Goal: Navigation & Orientation: Go to known website

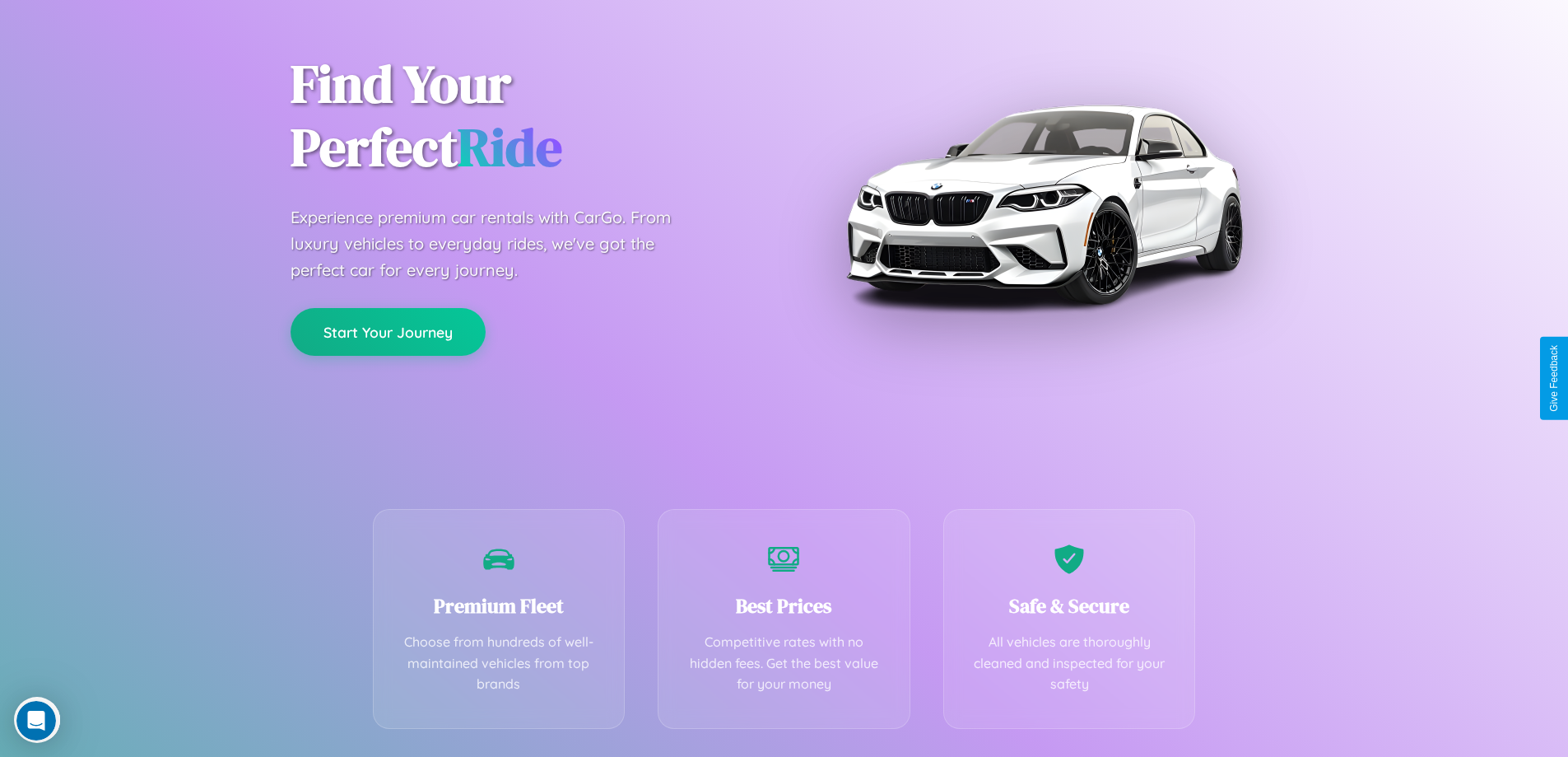
scroll to position [324, 0]
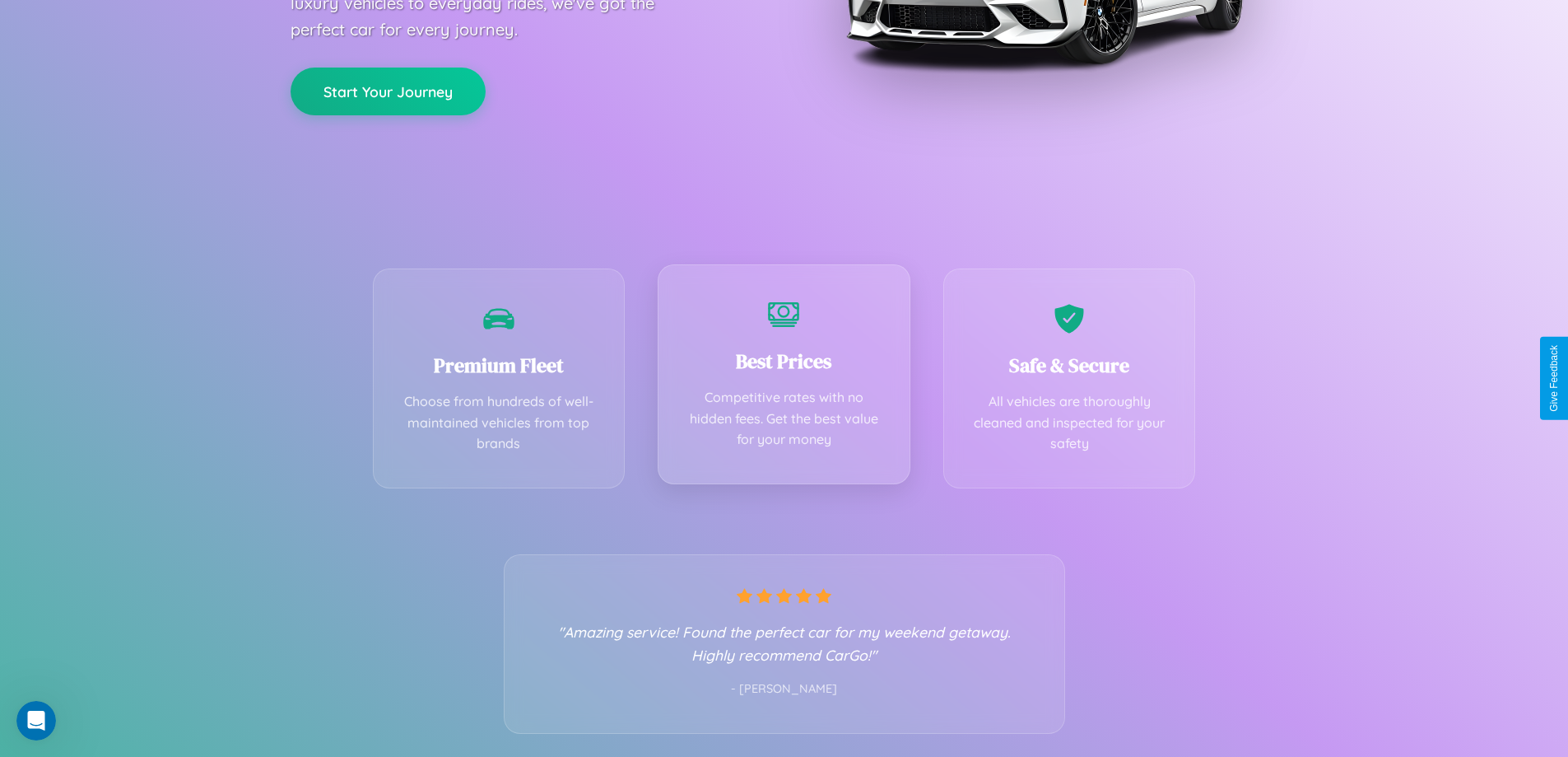
click at [784, 378] on div "Best Prices Competitive rates with no hidden fees. Get the best value for your …" at bounding box center [784, 374] width 253 height 220
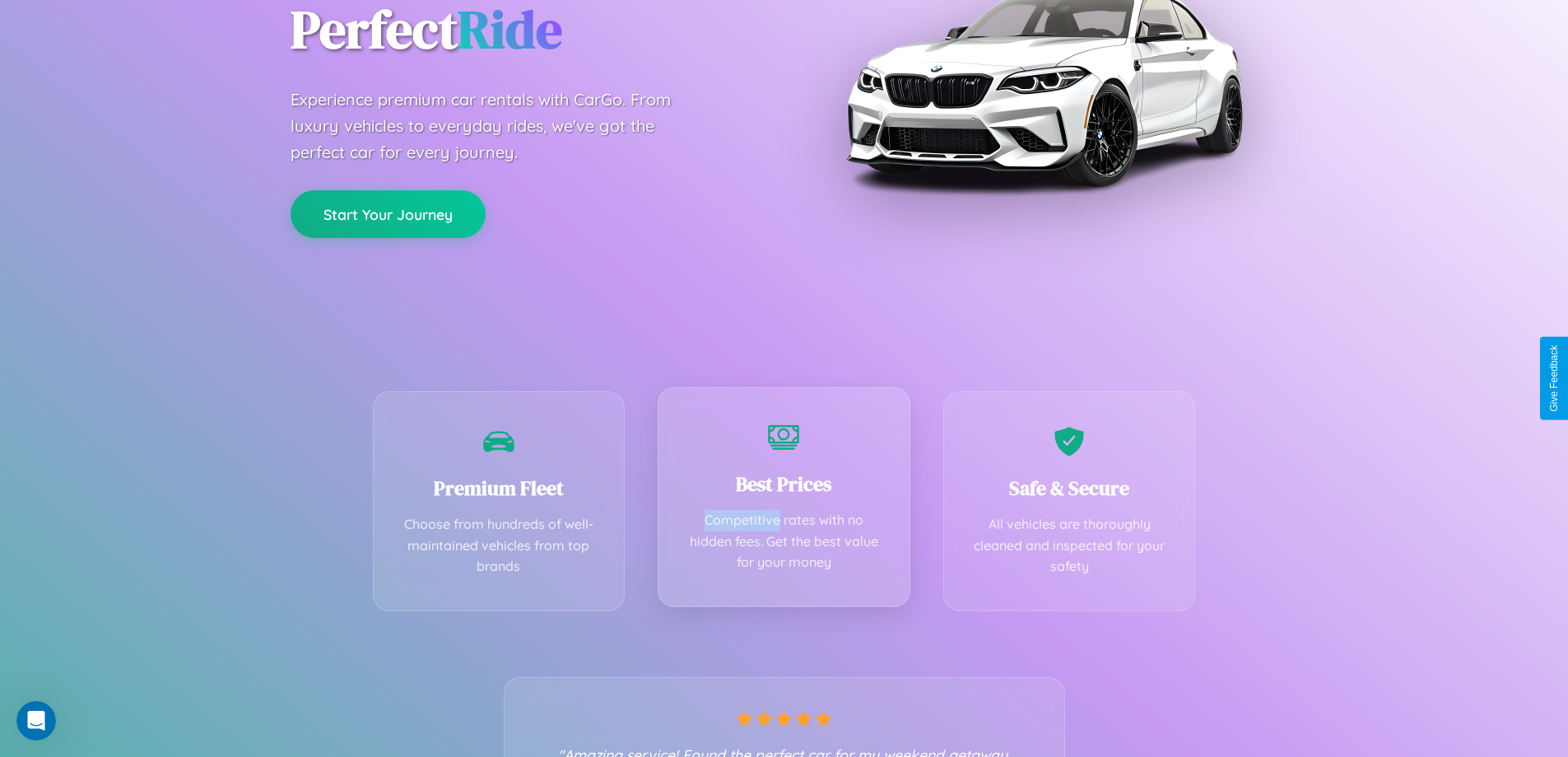
scroll to position [0, 0]
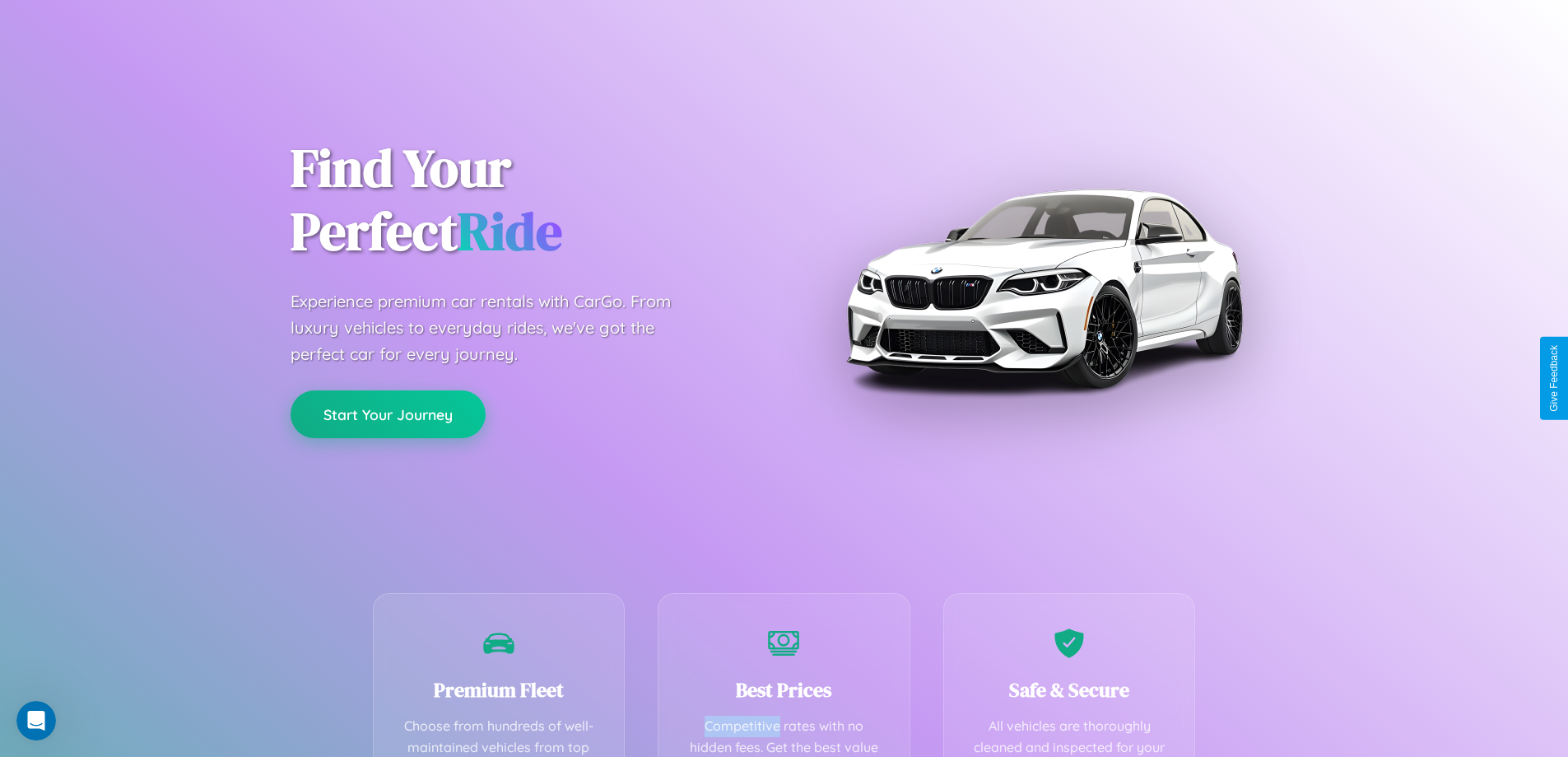
click at [388, 415] on button "Start Your Journey" at bounding box center [388, 415] width 195 height 48
click at [388, 414] on button "Start Your Journey" at bounding box center [388, 415] width 195 height 48
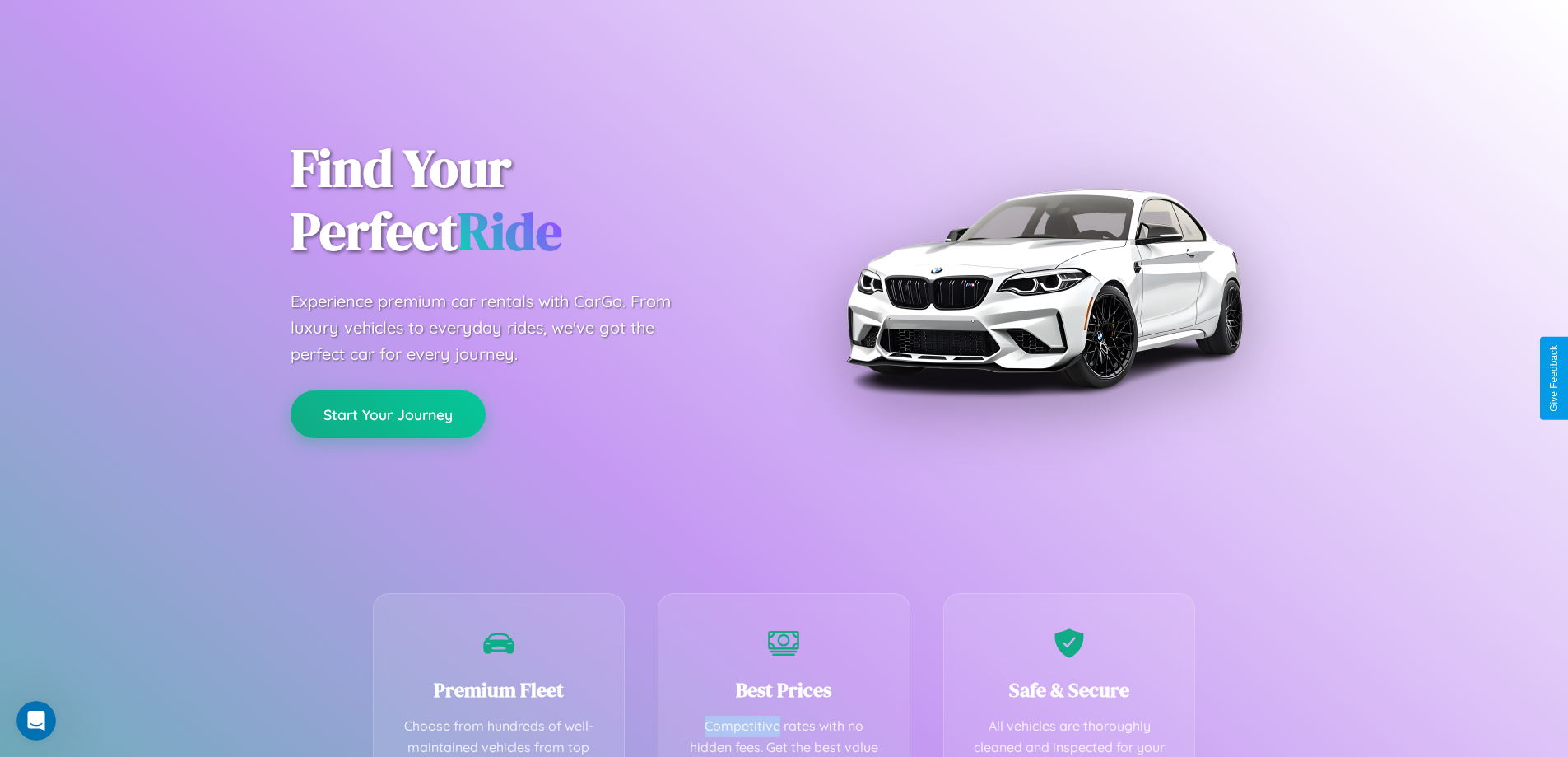
click at [388, 414] on button "Start Your Journey" at bounding box center [388, 415] width 195 height 48
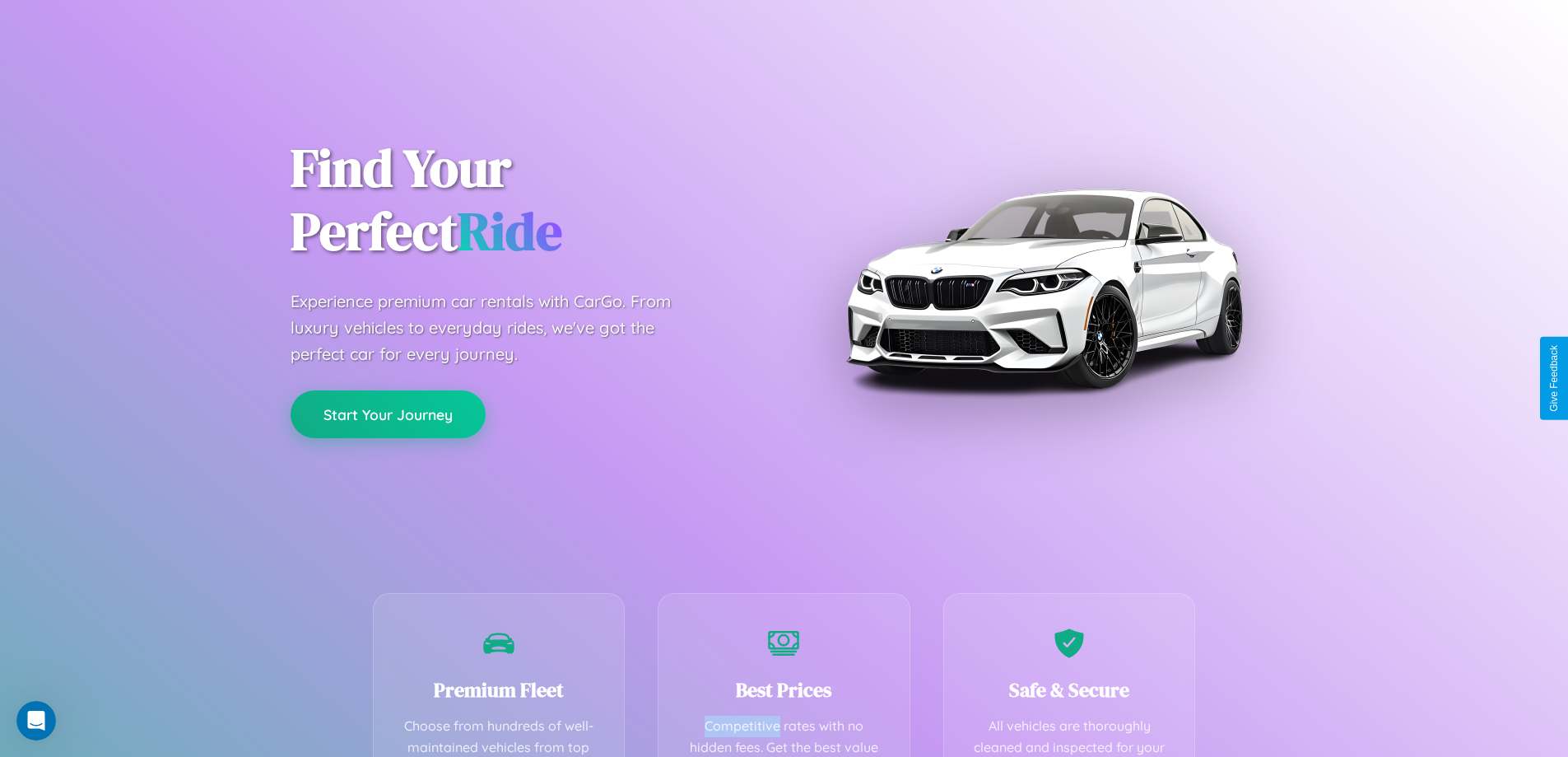
click at [388, 414] on button "Start Your Journey" at bounding box center [388, 415] width 195 height 48
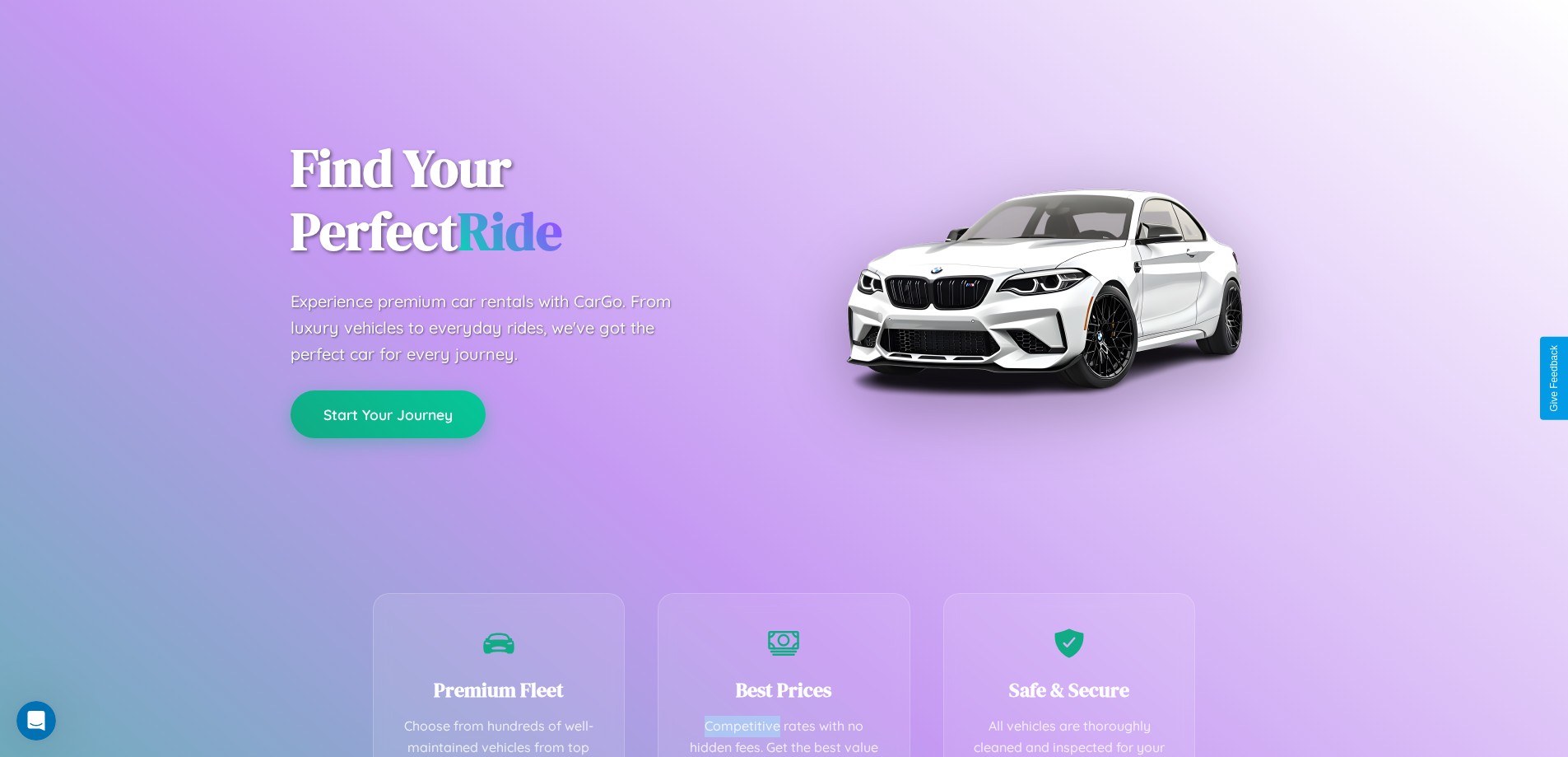
click at [388, 414] on button "Start Your Journey" at bounding box center [388, 415] width 195 height 48
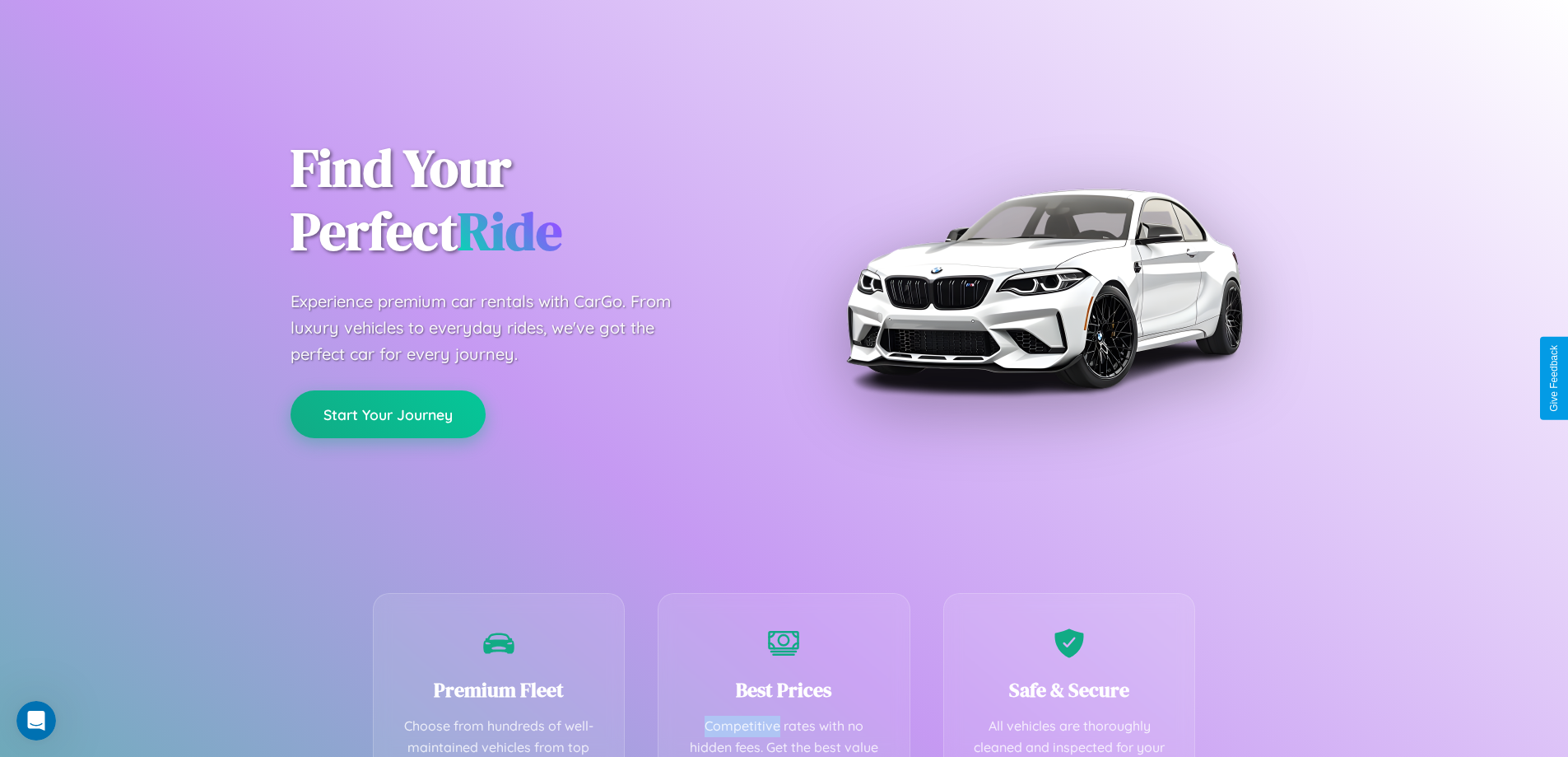
click at [388, 414] on button "Start Your Journey" at bounding box center [388, 415] width 195 height 48
